Goal: Find contact information: Find contact information

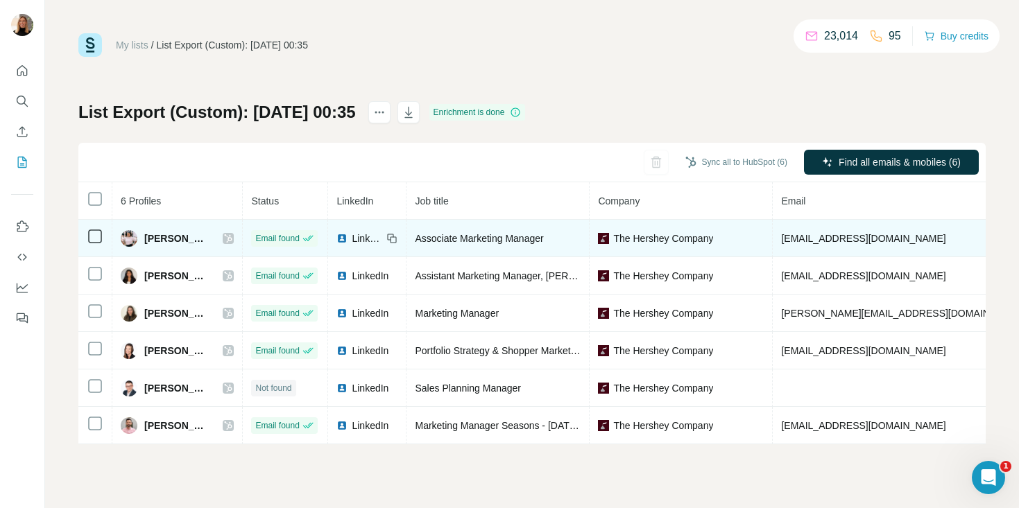
click at [848, 240] on span "arajurkar@hersheys.com" at bounding box center [863, 238] width 164 height 11
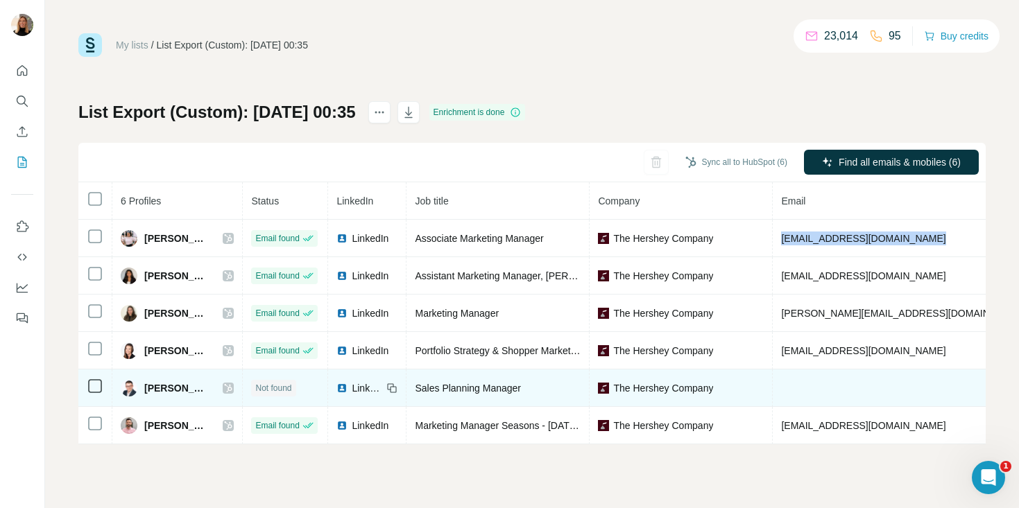
copy span "arajurkar@hersheys.com"
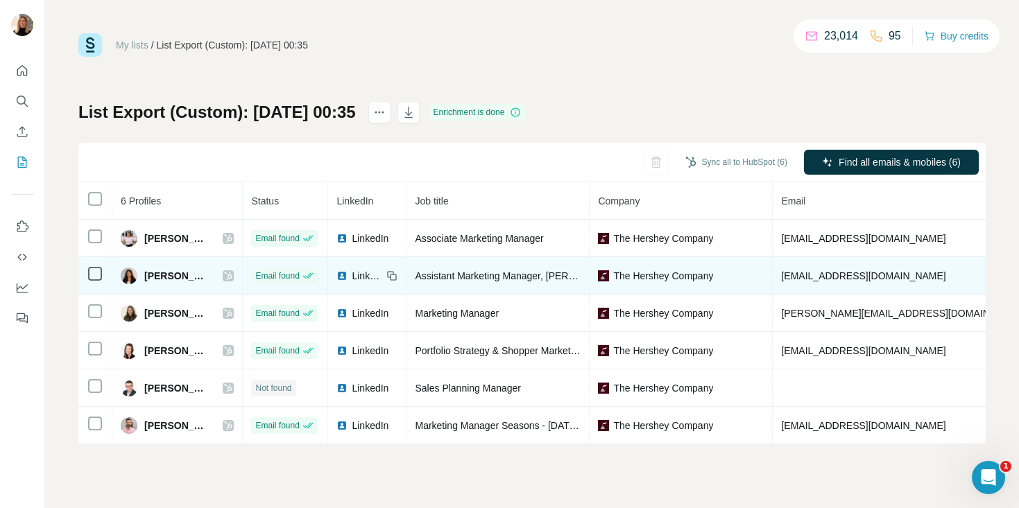
click at [848, 274] on span "hmistry@hersheys.com" at bounding box center [863, 275] width 164 height 11
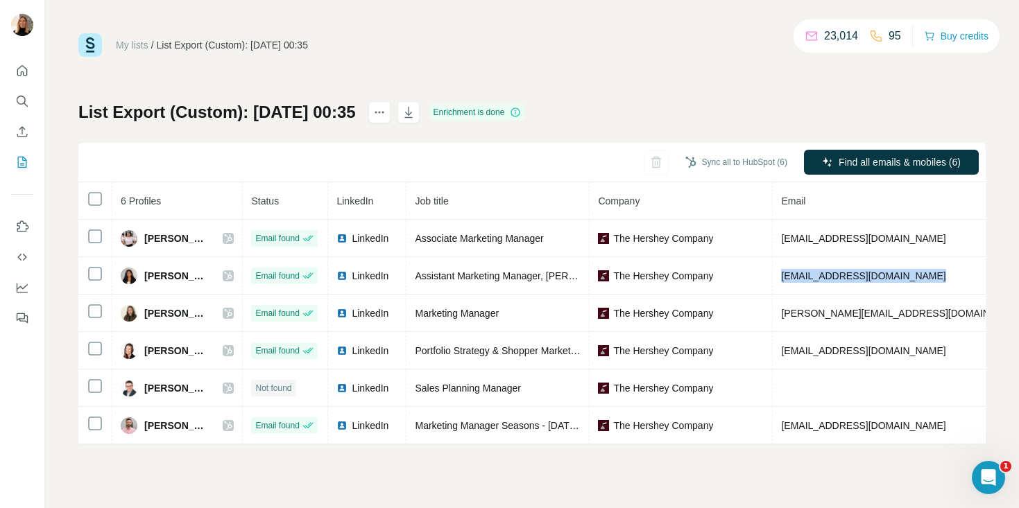
copy span "hmistry@hersheys.com"
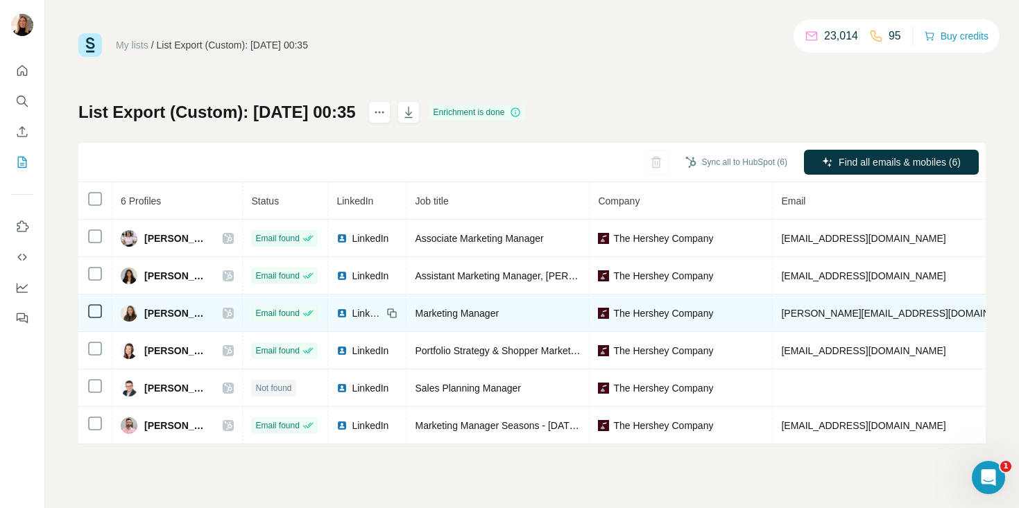
click at [845, 319] on td "lisa@nestle.com" at bounding box center [903, 313] width 261 height 37
click at [848, 309] on span "lisa@nestle.com" at bounding box center [903, 313] width 244 height 11
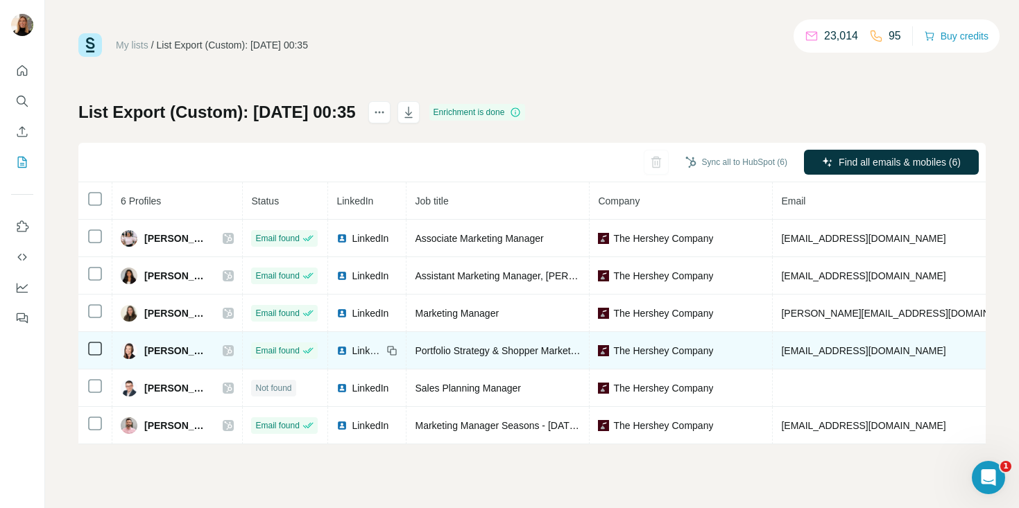
click at [838, 353] on span "hs@hersheys.com" at bounding box center [863, 350] width 164 height 11
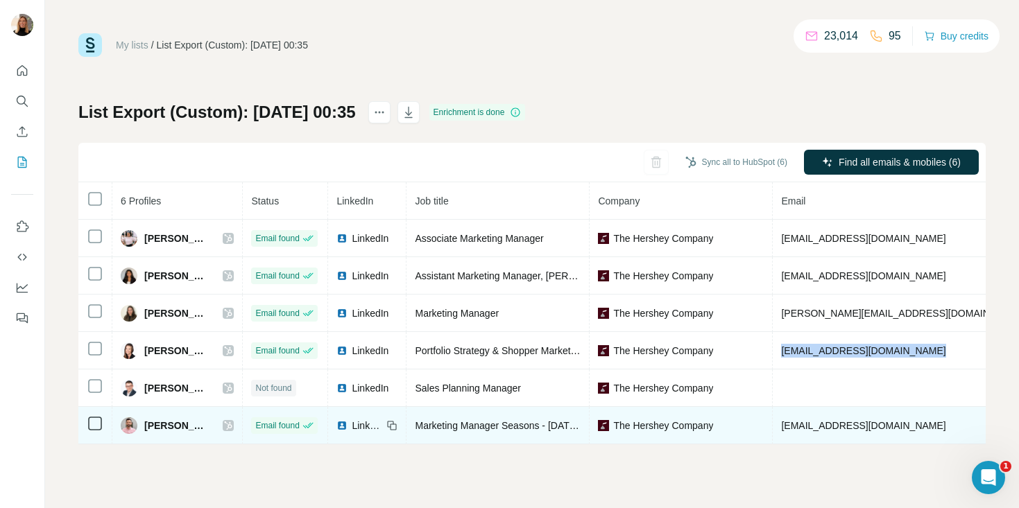
click at [820, 431] on span "sahmed@hersheys.com" at bounding box center [863, 425] width 164 height 11
copy span "sahmed@hersheys.com"
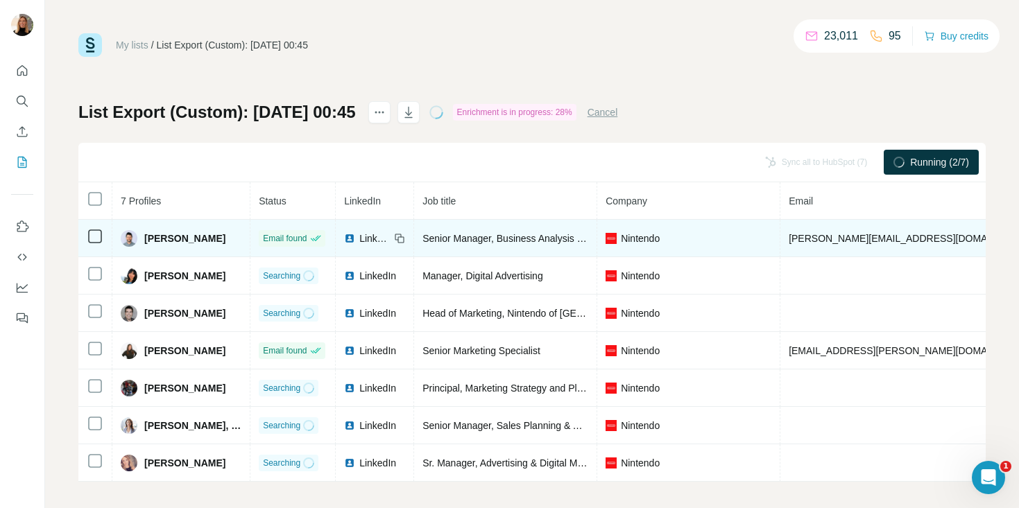
click at [788, 239] on span "[PERSON_NAME][EMAIL_ADDRESS][DOMAIN_NAME]" at bounding box center [910, 238] width 244 height 11
copy span "[PERSON_NAME][EMAIL_ADDRESS][DOMAIN_NAME]"
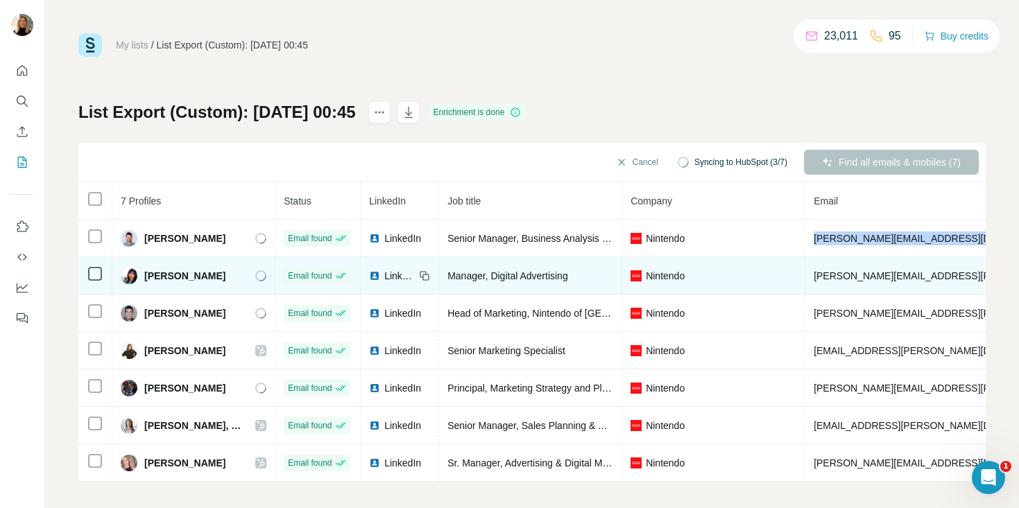
click at [873, 276] on span "[PERSON_NAME][EMAIL_ADDRESS][PERSON_NAME][DOMAIN_NAME]" at bounding box center [975, 275] width 325 height 11
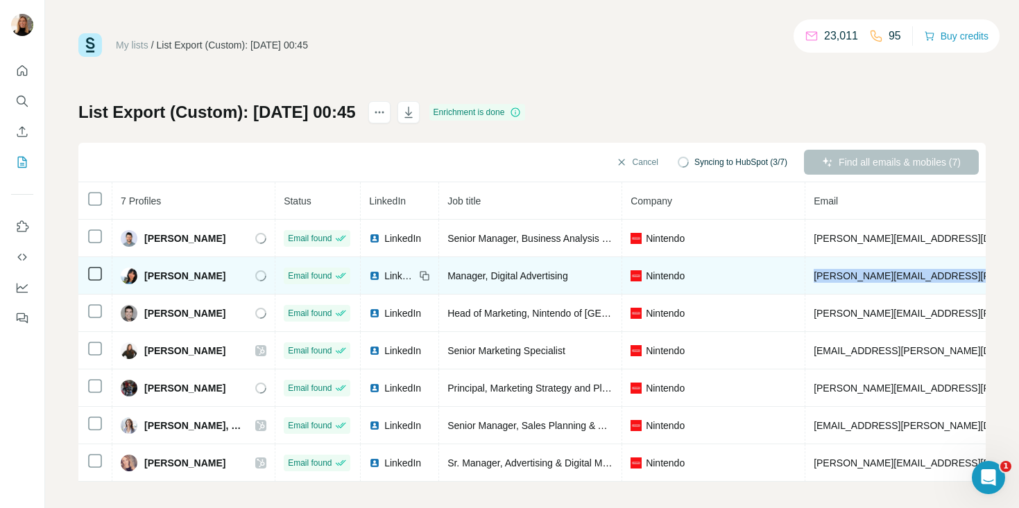
copy span "[PERSON_NAME][EMAIL_ADDRESS][PERSON_NAME][DOMAIN_NAME]"
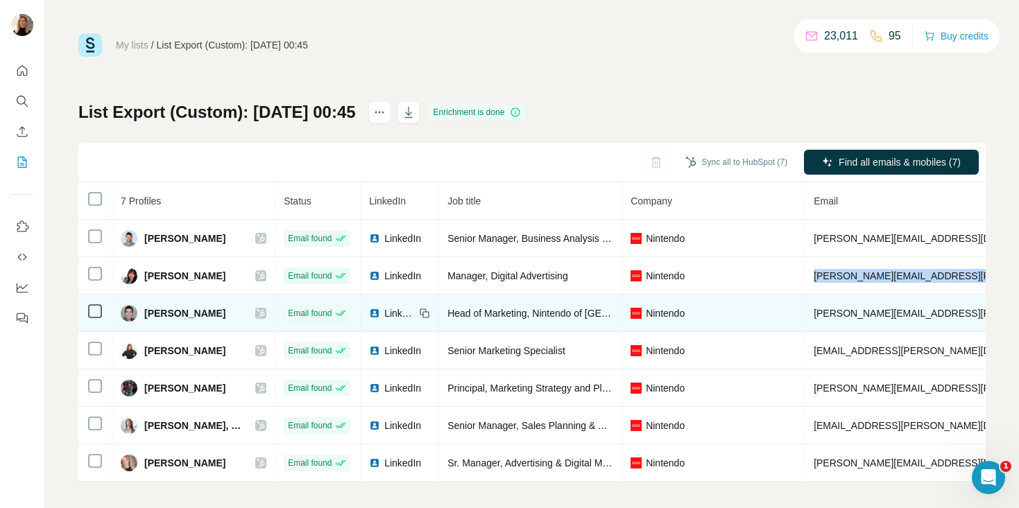
click at [836, 309] on span "[PERSON_NAME][EMAIL_ADDRESS][PERSON_NAME][DOMAIN_NAME]" at bounding box center [975, 313] width 325 height 11
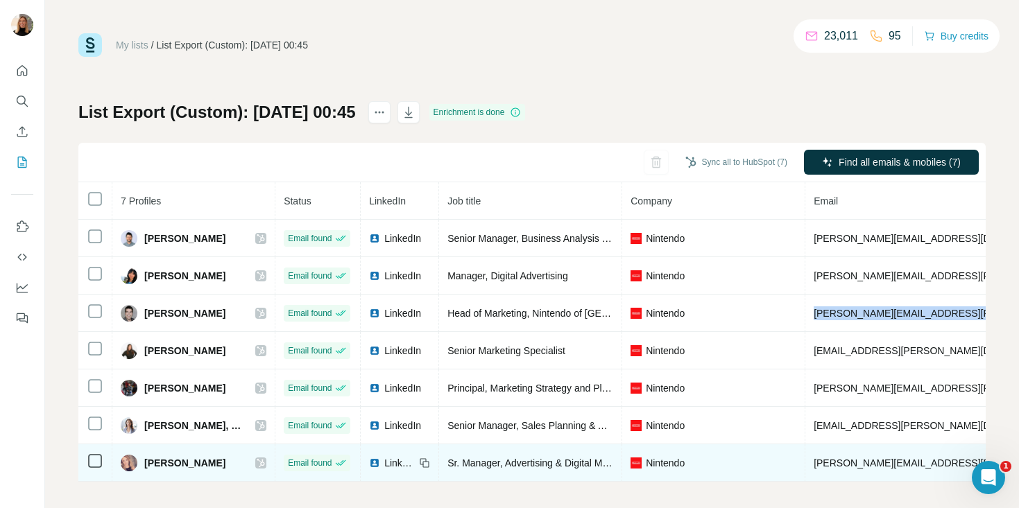
copy span "[PERSON_NAME][EMAIL_ADDRESS][PERSON_NAME][DOMAIN_NAME]"
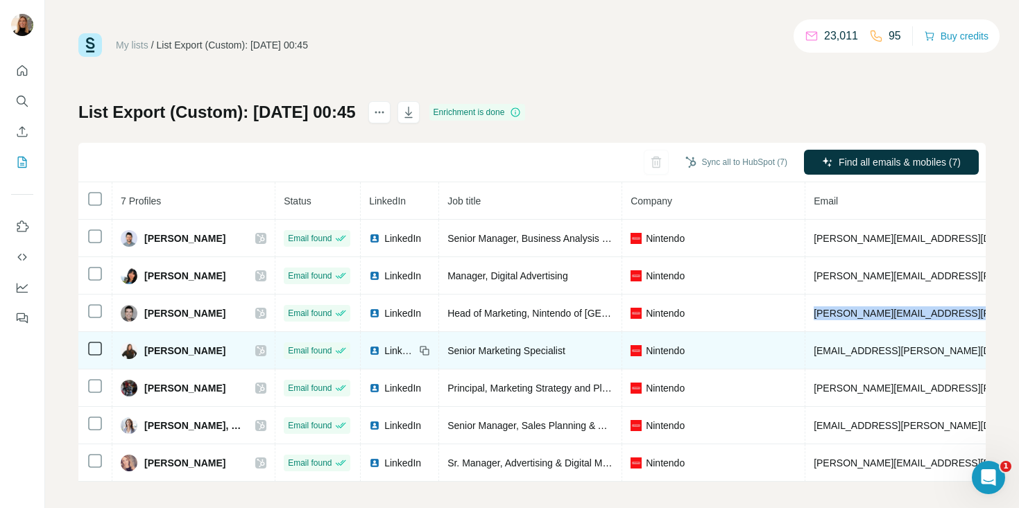
click at [902, 354] on span "[EMAIL_ADDRESS][PERSON_NAME][DOMAIN_NAME]" at bounding box center [935, 350] width 244 height 11
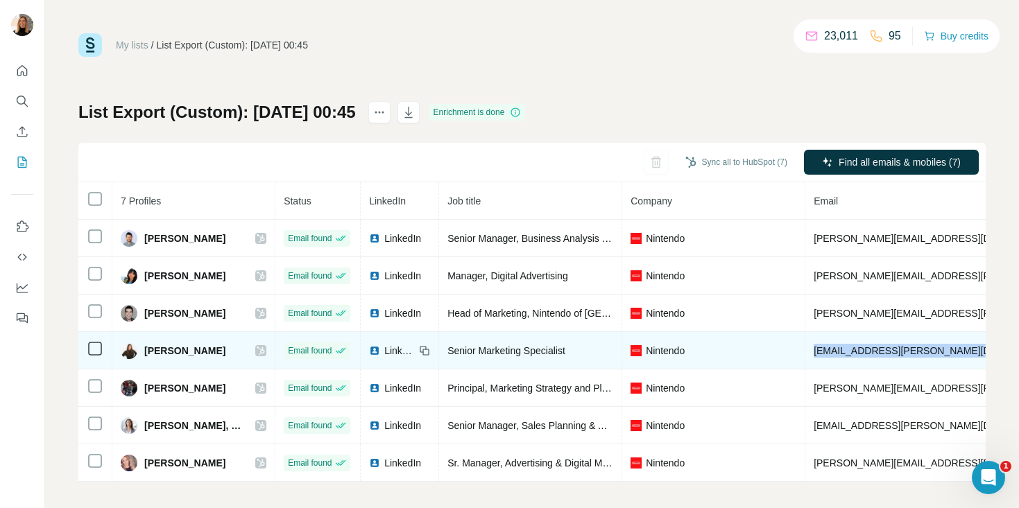
copy span "[EMAIL_ADDRESS][PERSON_NAME][DOMAIN_NAME]"
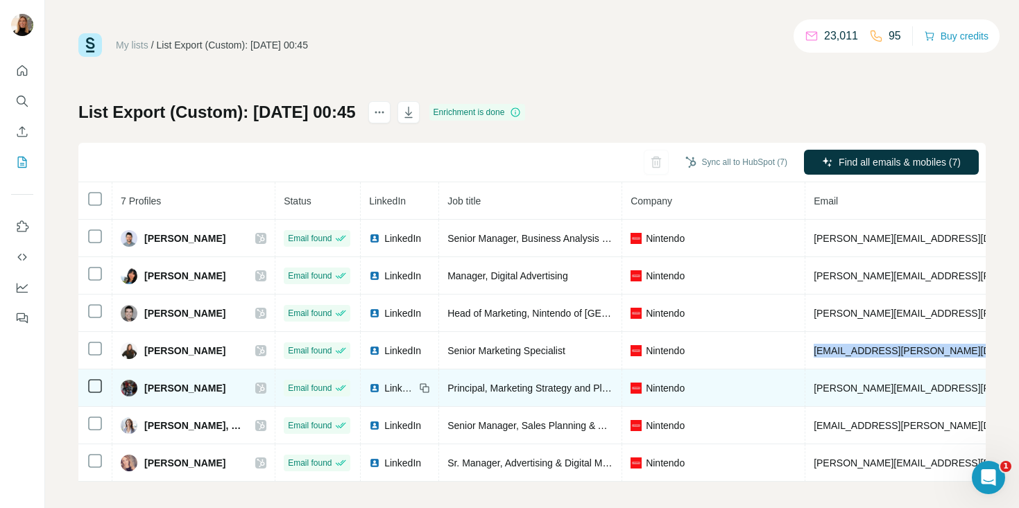
click at [901, 397] on td "[PERSON_NAME][EMAIL_ADDRESS][PERSON_NAME][DOMAIN_NAME]" at bounding box center [976, 388] width 342 height 37
click at [913, 386] on span "[PERSON_NAME][EMAIL_ADDRESS][PERSON_NAME][DOMAIN_NAME]" at bounding box center [975, 388] width 325 height 11
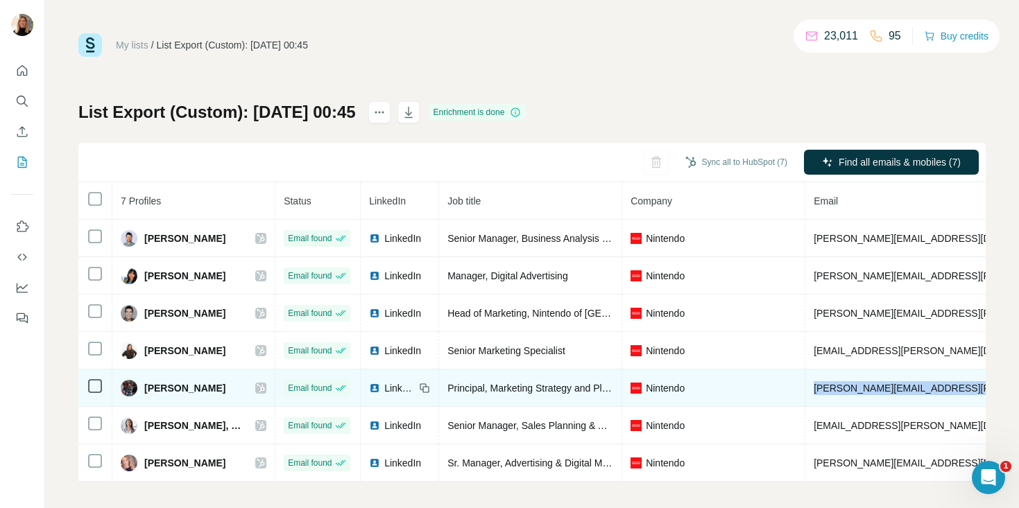
click at [913, 386] on span "[PERSON_NAME][EMAIL_ADDRESS][PERSON_NAME][DOMAIN_NAME]" at bounding box center [975, 388] width 325 height 11
copy span "[PERSON_NAME][EMAIL_ADDRESS][PERSON_NAME][DOMAIN_NAME]"
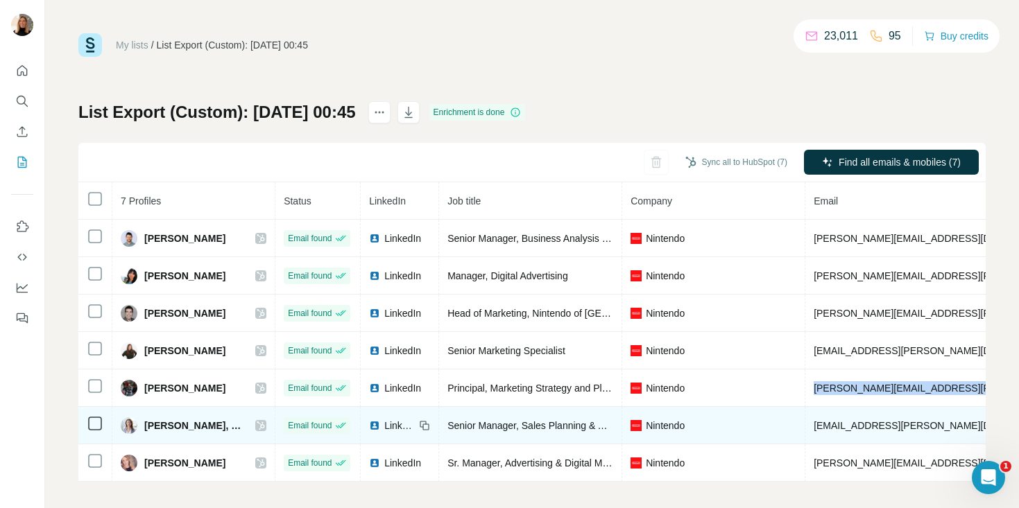
scroll to position [7, 0]
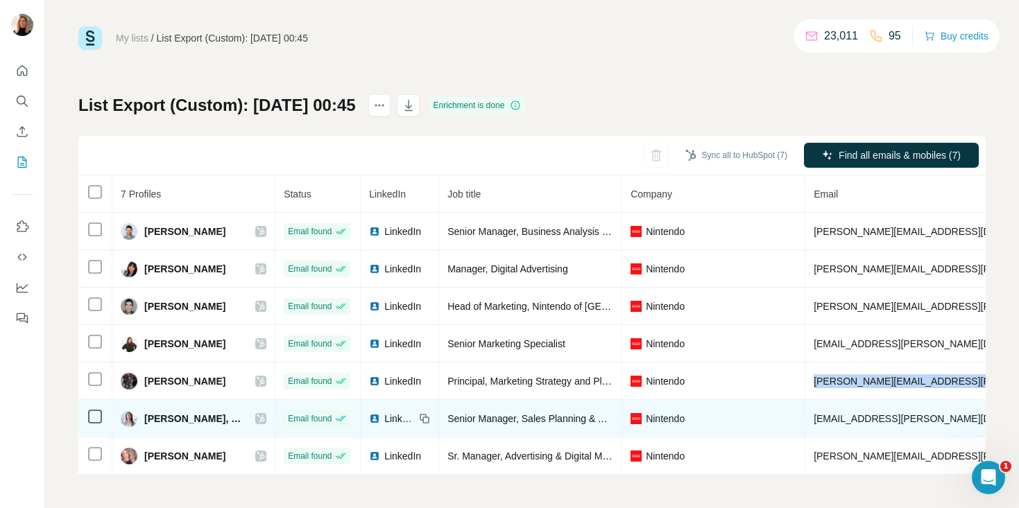
click at [831, 419] on span "[EMAIL_ADDRESS][PERSON_NAME][DOMAIN_NAME]" at bounding box center [935, 418] width 244 height 11
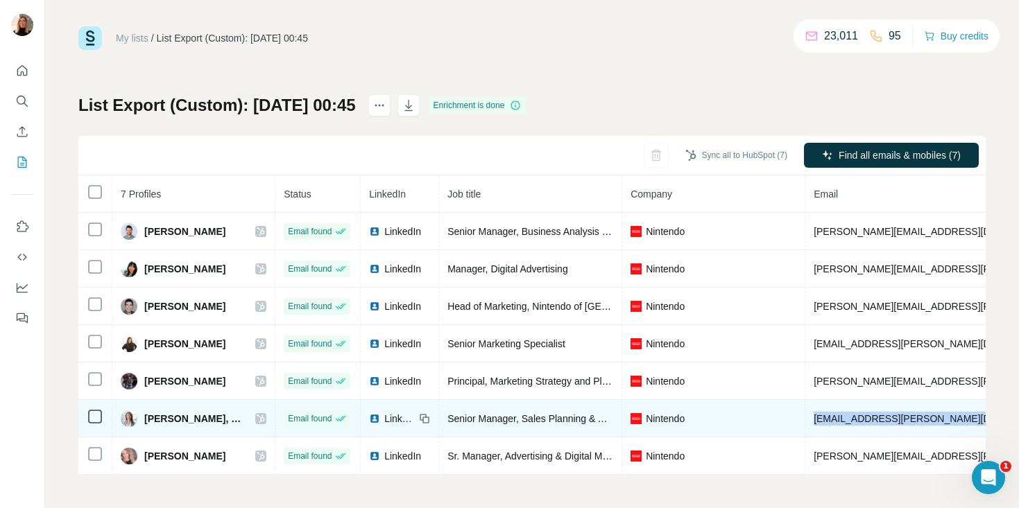
click at [831, 419] on span "[EMAIL_ADDRESS][PERSON_NAME][DOMAIN_NAME]" at bounding box center [935, 418] width 244 height 11
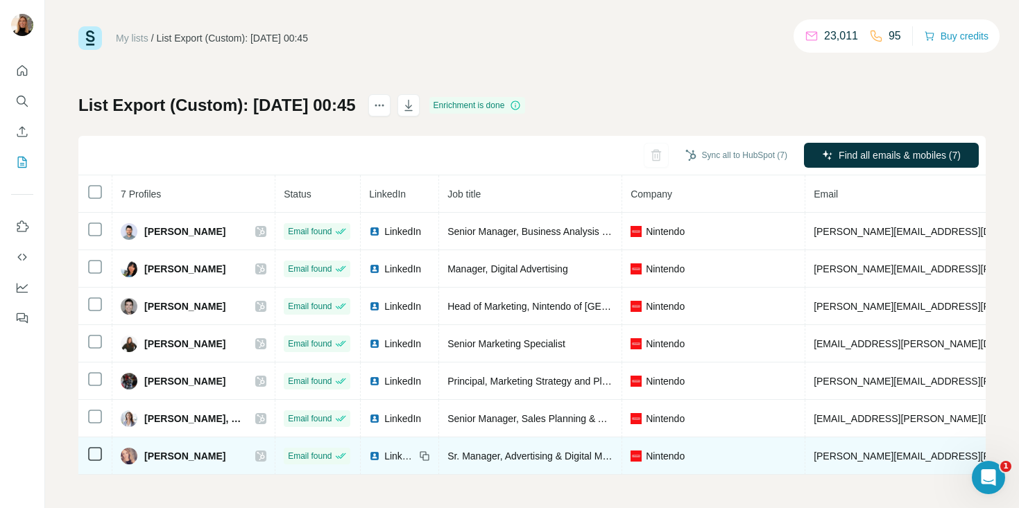
click at [851, 454] on span "[PERSON_NAME][EMAIL_ADDRESS][PERSON_NAME][DOMAIN_NAME]" at bounding box center [975, 456] width 325 height 11
copy span "[PERSON_NAME][EMAIL_ADDRESS][PERSON_NAME][DOMAIN_NAME]"
